Goal: Information Seeking & Learning: Learn about a topic

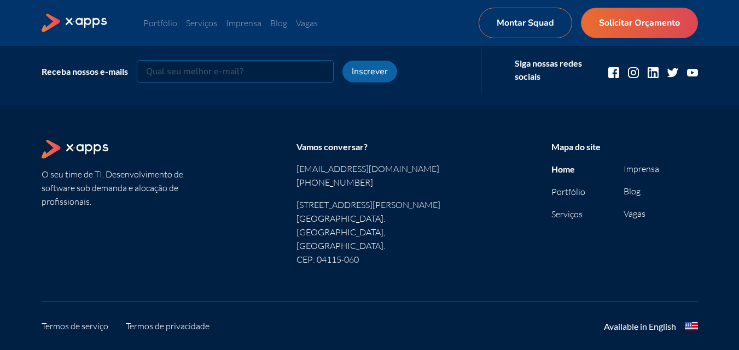
scroll to position [1500, 0]
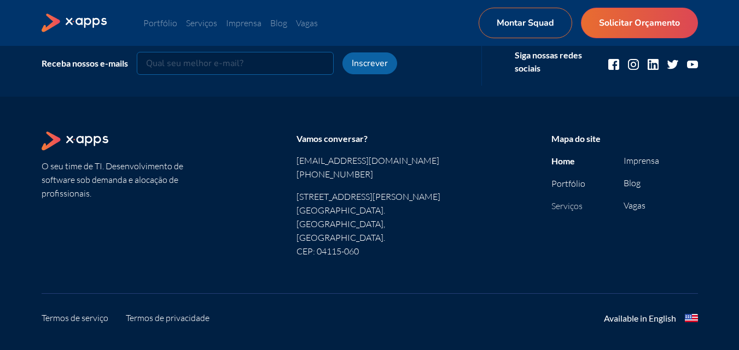
click at [558, 207] on link "Serviços" at bounding box center [566, 206] width 31 height 11
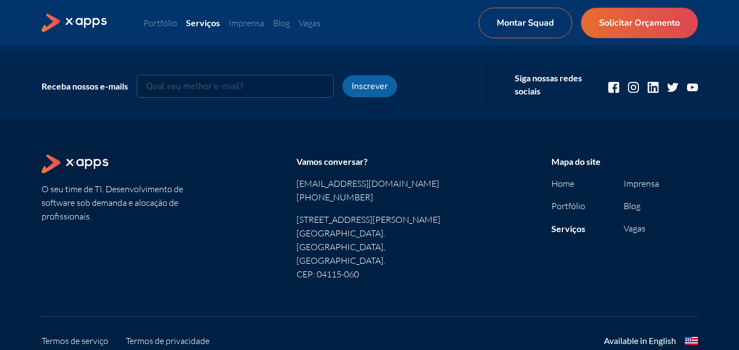
scroll to position [896, 0]
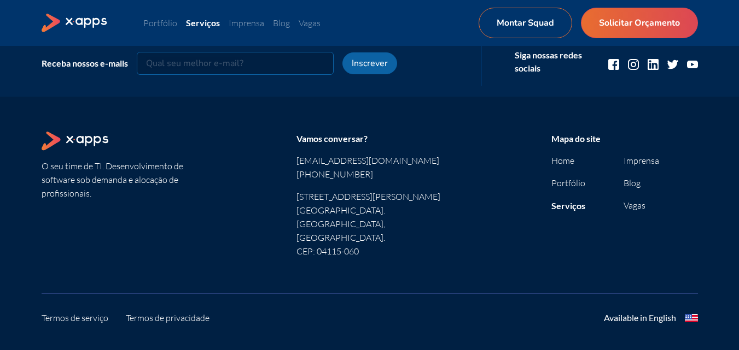
click at [238, 28] on ul "Portfólio Serviços Imprensa Blog Vagas Montar Squad Solicitar Orçamento" at bounding box center [310, 22] width 335 height 13
click at [239, 23] on link "Imprensa" at bounding box center [247, 22] width 36 height 11
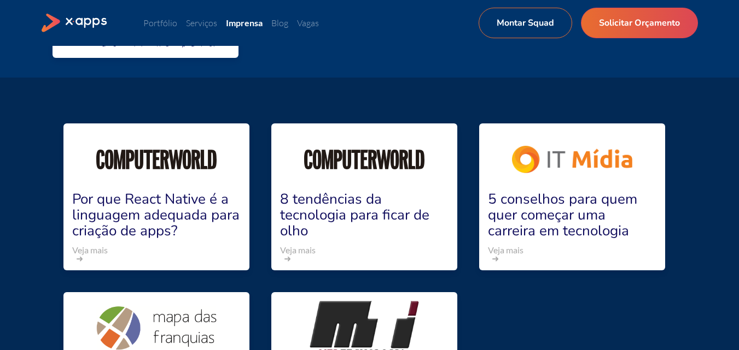
scroll to position [1968, 0]
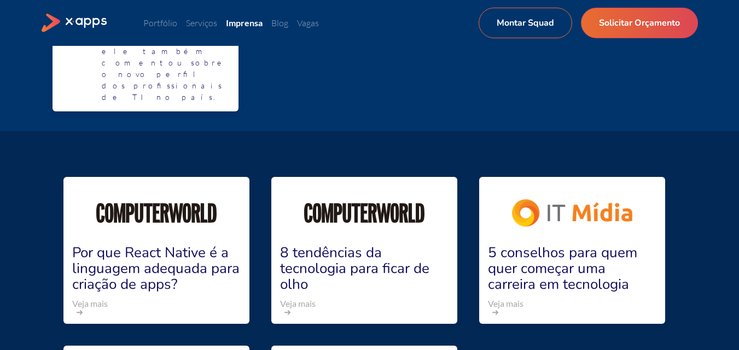
drag, startPoint x: 414, startPoint y: 89, endPoint x: 425, endPoint y: 127, distance: 39.3
